Goal: Information Seeking & Learning: Learn about a topic

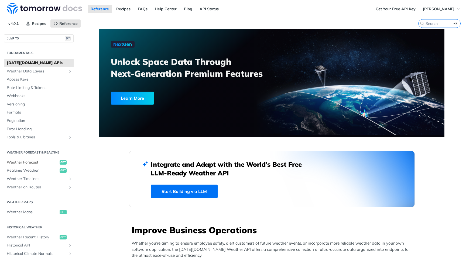
click at [31, 161] on span "Weather Forecast" at bounding box center [33, 162] width 52 height 5
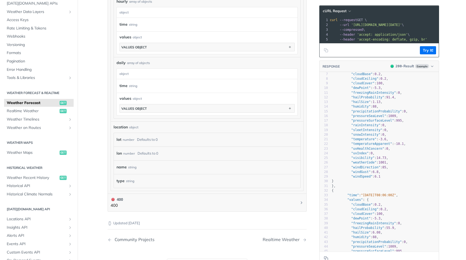
scroll to position [99, 0]
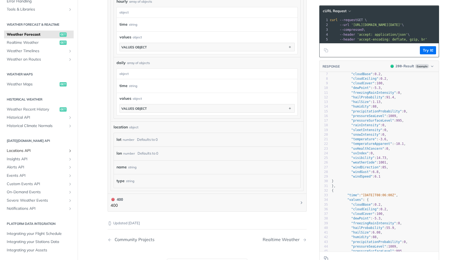
click at [35, 150] on span "Locations API" at bounding box center [37, 150] width 60 height 5
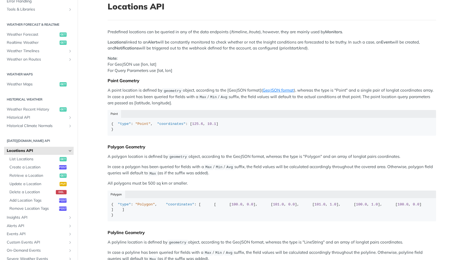
scroll to position [40, 0]
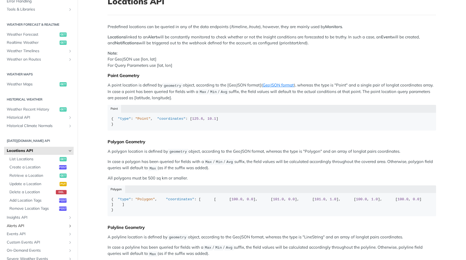
click at [21, 223] on span "Alerts API" at bounding box center [37, 225] width 60 height 5
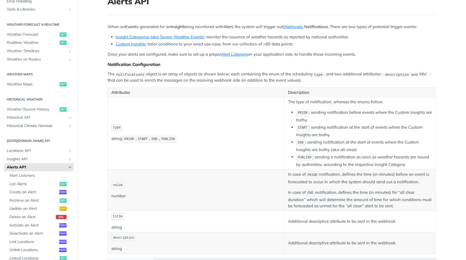
click at [163, 28] on p "When an Event is generated for an Insight being monitored with Alert , the syst…" at bounding box center [272, 27] width 329 height 6
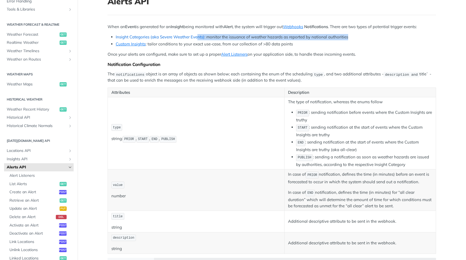
drag, startPoint x: 354, startPoint y: 37, endPoint x: 197, endPoint y: 39, distance: 156.3
click at [197, 39] on li "Insight Categories (aka Severe Weather Events) : monitor the issuance of weathe…" at bounding box center [276, 37] width 321 height 6
click at [239, 36] on li "Insight Categories (aka Severe Weather Events) : monitor the issuance of weathe…" at bounding box center [276, 37] width 321 height 6
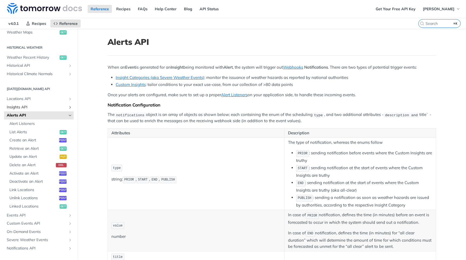
scroll to position [190, 0]
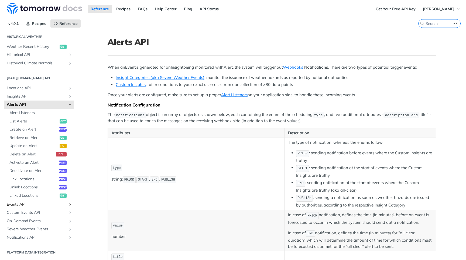
click at [20, 205] on span "Events API" at bounding box center [37, 204] width 60 height 5
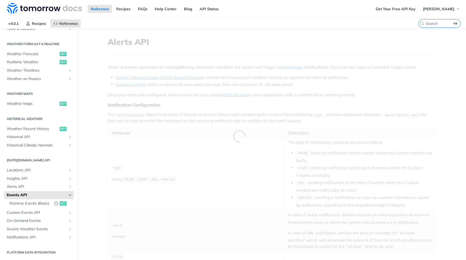
scroll to position [108, 0]
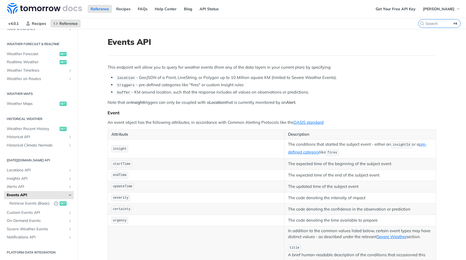
click at [35, 198] on link "Events API" at bounding box center [39, 195] width 70 height 8
click at [33, 202] on span "Retrieve Events (Basic)" at bounding box center [30, 203] width 42 height 5
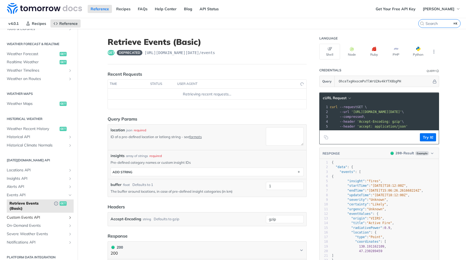
click at [26, 216] on span "Custom Events API" at bounding box center [37, 217] width 60 height 5
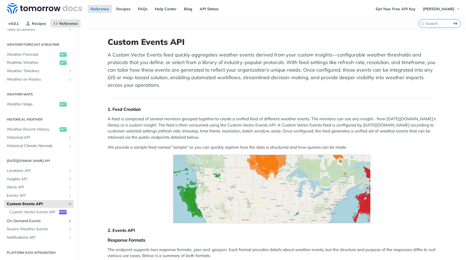
click at [25, 219] on span "On-Demand Events" at bounding box center [37, 220] width 60 height 5
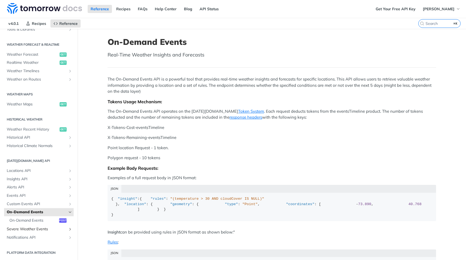
click at [24, 227] on span "Severe Weather Events" at bounding box center [37, 228] width 60 height 5
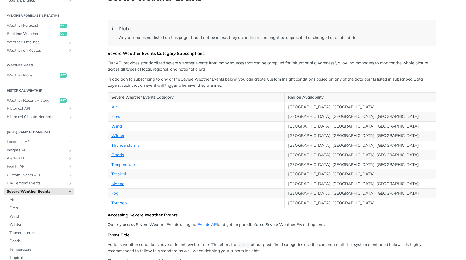
scroll to position [104, 0]
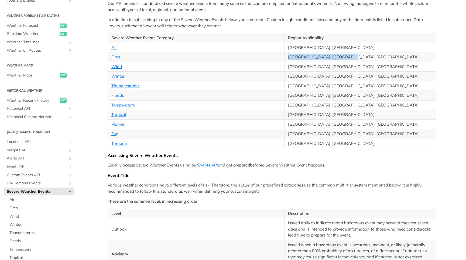
drag, startPoint x: 350, startPoint y: 57, endPoint x: 275, endPoint y: 57, distance: 75.3
click at [275, 57] on tr "Fires [GEOGRAPHIC_DATA], [GEOGRAPHIC_DATA], [GEOGRAPHIC_DATA]" at bounding box center [272, 57] width 329 height 10
click at [348, 104] on td "[GEOGRAPHIC_DATA], [GEOGRAPHIC_DATA], [GEOGRAPHIC_DATA]" at bounding box center [361, 105] width 152 height 10
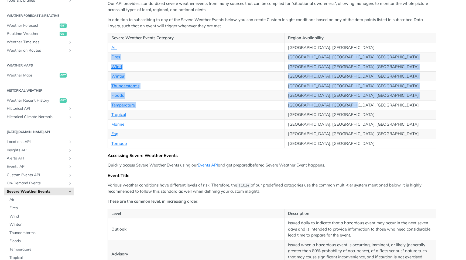
drag, startPoint x: 351, startPoint y: 106, endPoint x: 110, endPoint y: 57, distance: 246.3
click at [110, 57] on tbody "Air [GEOGRAPHIC_DATA], [GEOGRAPHIC_DATA] Fires [GEOGRAPHIC_DATA], [GEOGRAPHIC_D…" at bounding box center [272, 96] width 329 height 106
click at [216, 63] on td "Wind" at bounding box center [196, 67] width 177 height 10
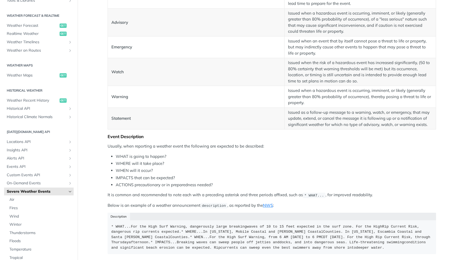
scroll to position [339, 0]
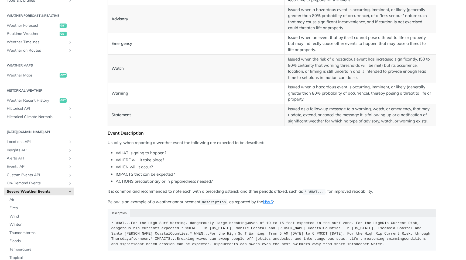
click at [220, 123] on td "Statement" at bounding box center [196, 115] width 177 height 22
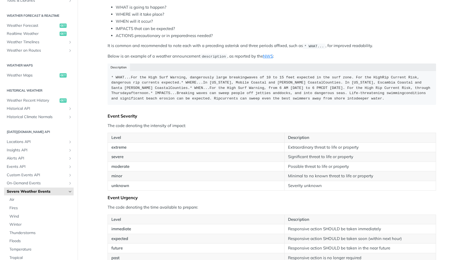
scroll to position [496, 0]
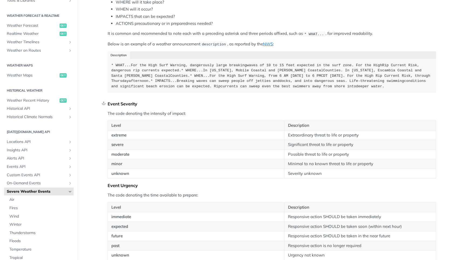
click at [238, 105] on div "Event Severity" at bounding box center [272, 103] width 329 height 5
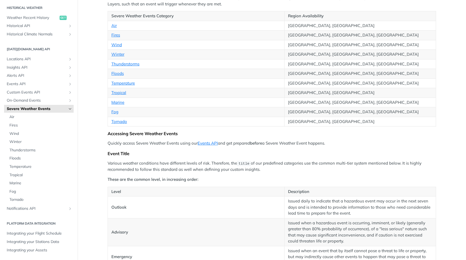
scroll to position [0, 0]
